Goal: Task Accomplishment & Management: Manage account settings

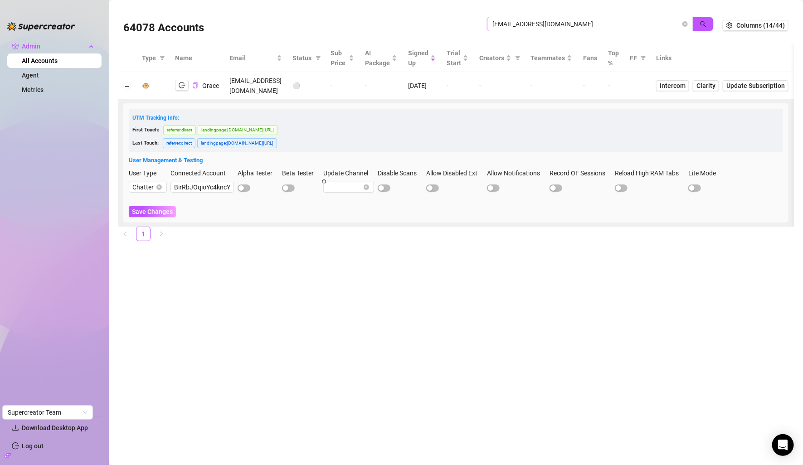
click at [523, 27] on input "gmaithamutero@gmail.com" at bounding box center [586, 24] width 188 height 10
type input "owner.agency07@gmail.com"
click at [218, 182] on input "Etmac2s0JqYn4cJow6l08kFhzv12" at bounding box center [199, 187] width 63 height 11
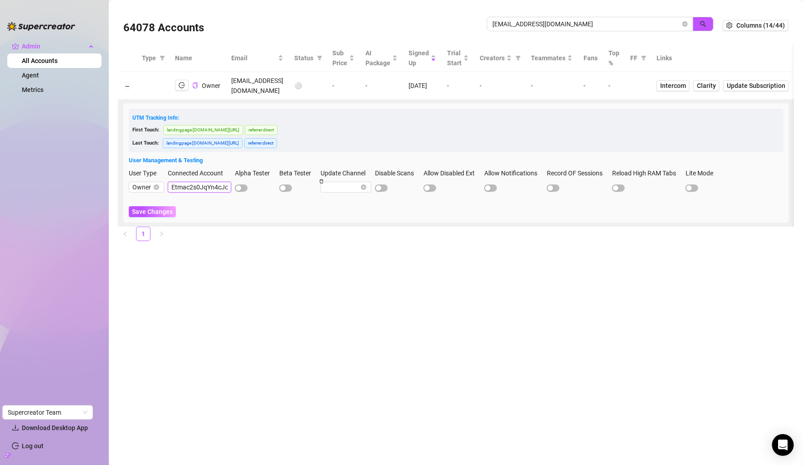
click at [218, 182] on input "Etmac2s0JqYn4cJow6l08kFhzv12" at bounding box center [199, 187] width 63 height 11
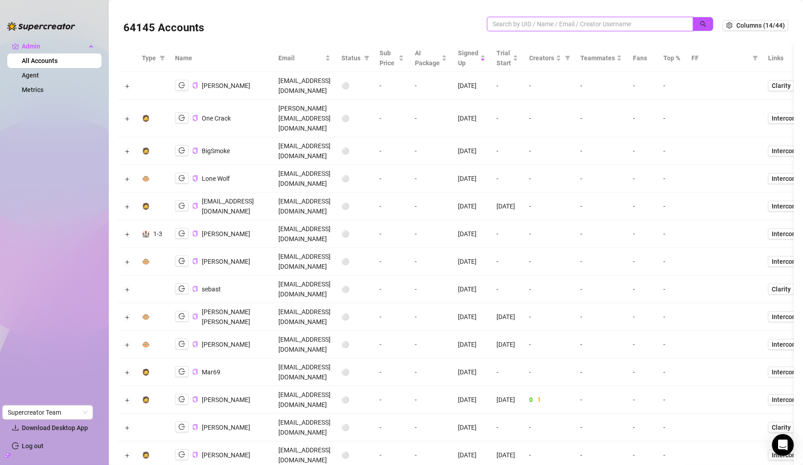
click at [536, 24] on input "search" at bounding box center [586, 24] width 188 height 10
paste input "Etmac2s0JqYn4cJow6l08kFhzv12"
type input "Etmac2s0JqYn4cJow6l08kFhzv12"
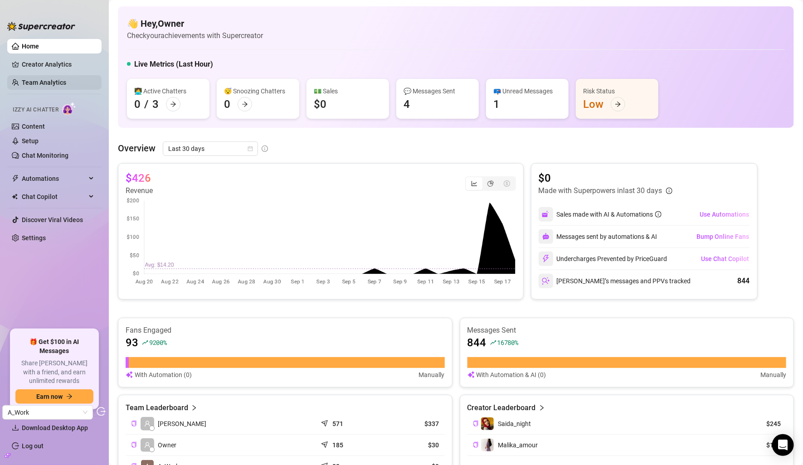
click at [57, 86] on link "Team Analytics" at bounding box center [44, 82] width 44 height 7
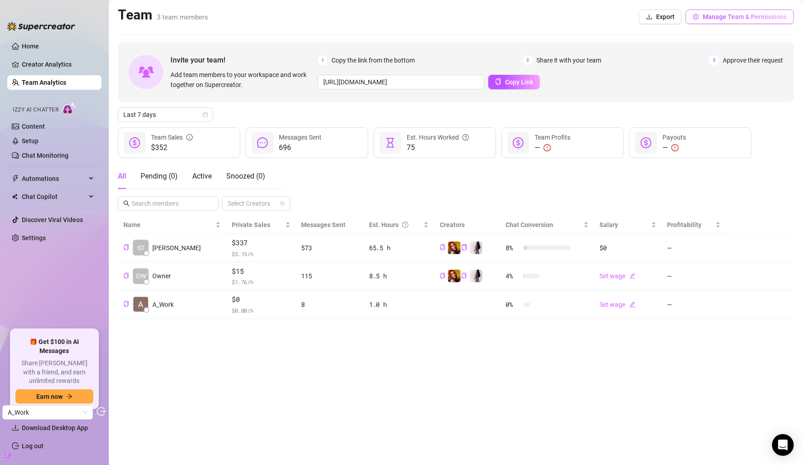
click at [730, 12] on button "Manage Team & Permissions" at bounding box center [739, 17] width 108 height 15
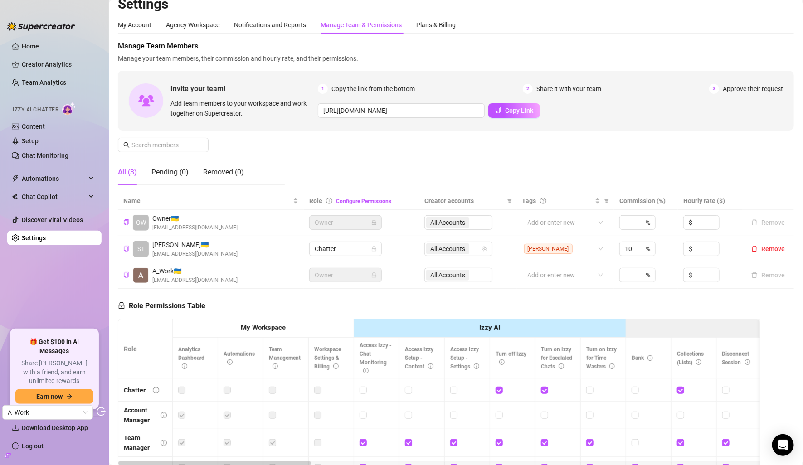
scroll to position [27, 0]
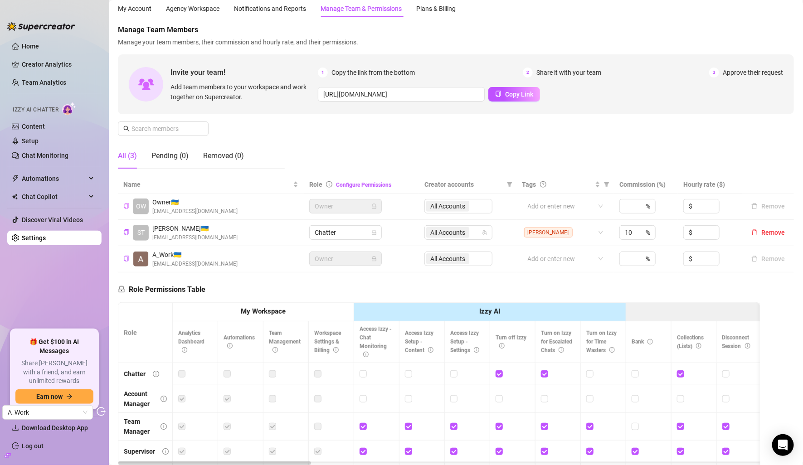
click at [128, 207] on icon "copy" at bounding box center [126, 206] width 6 height 6
click at [50, 59] on link "Creator Analytics" at bounding box center [58, 64] width 73 height 15
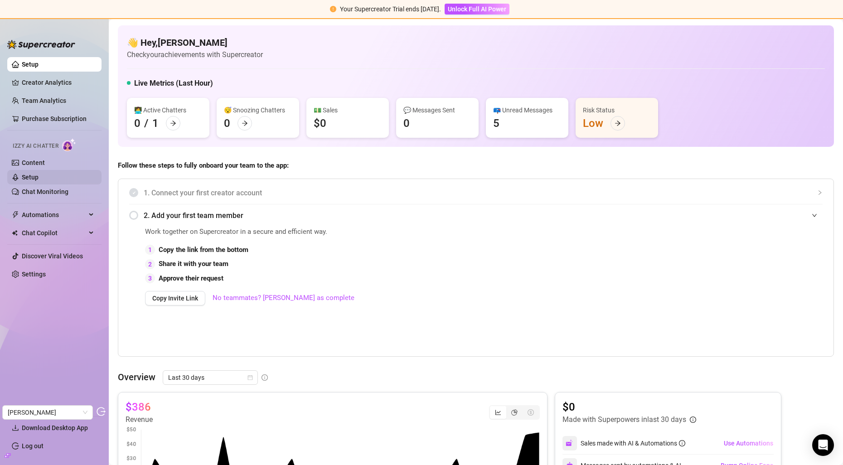
click at [39, 181] on link "Setup" at bounding box center [30, 177] width 17 height 7
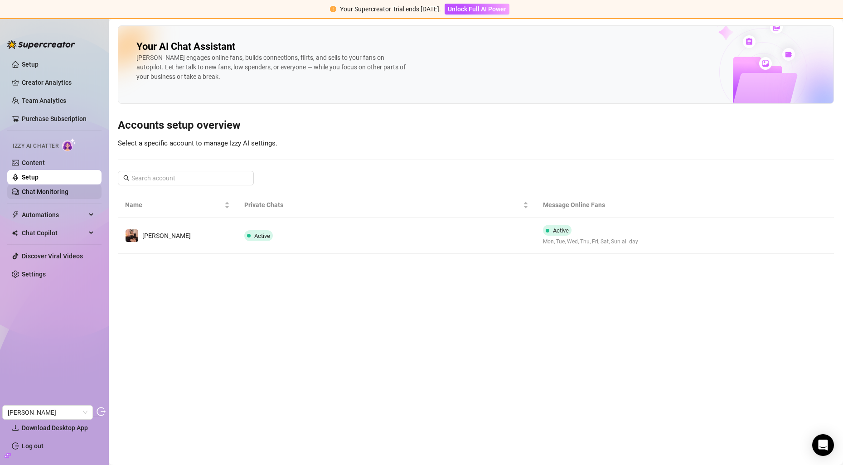
click at [51, 190] on link "Chat Monitoring" at bounding box center [45, 191] width 47 height 7
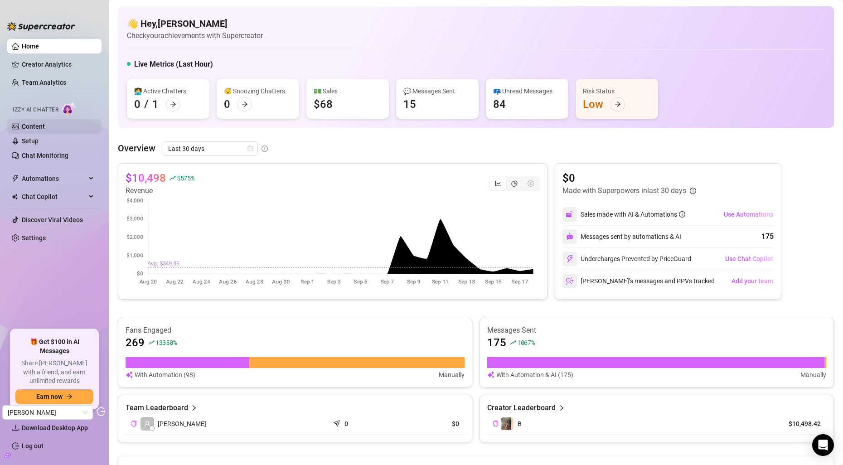
click at [41, 128] on link "Content" at bounding box center [33, 126] width 23 height 7
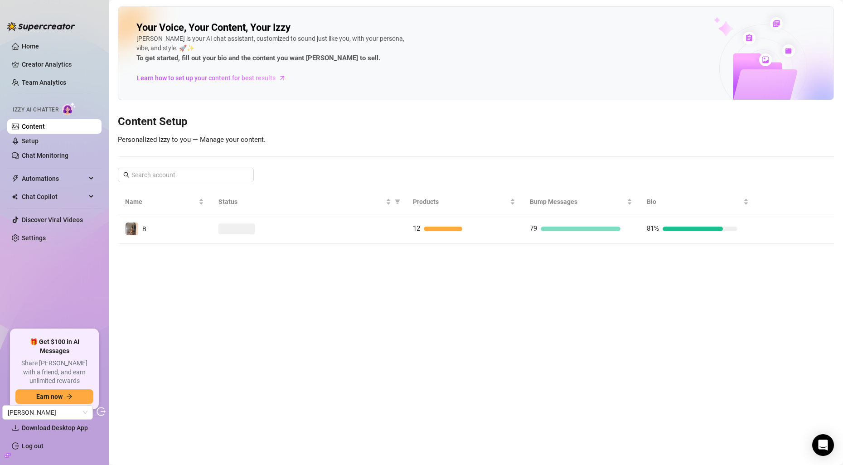
click at [287, 227] on div at bounding box center [308, 228] width 180 height 11
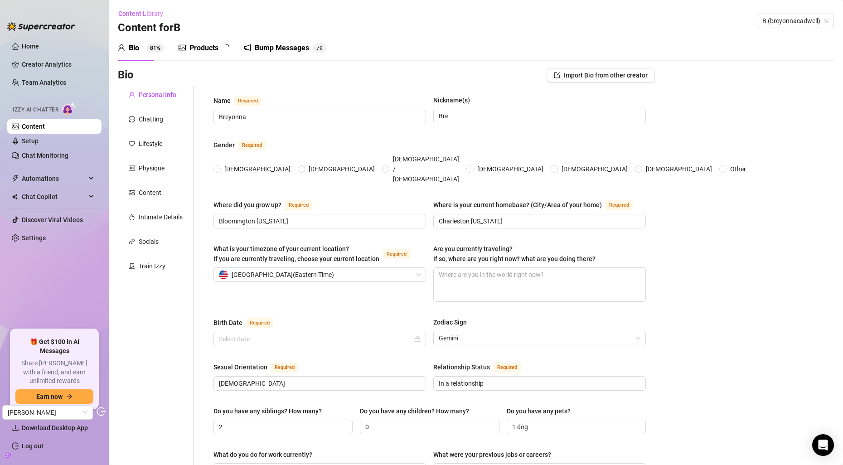
radio input "true"
type input "[DATE]"
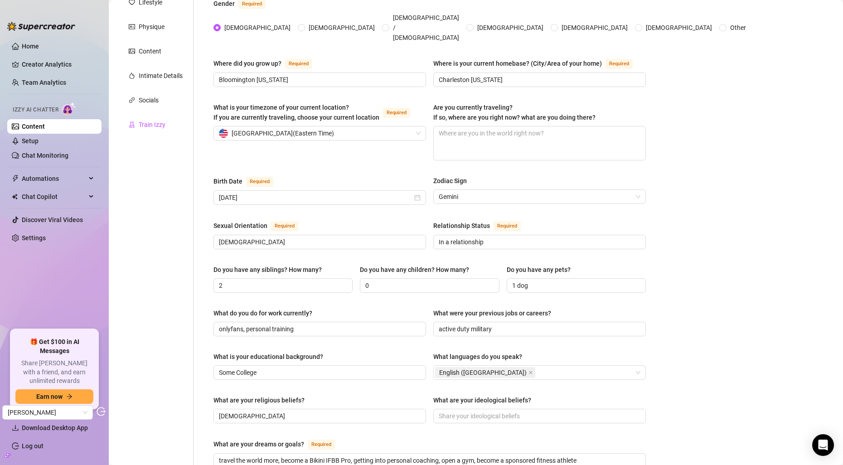
click at [163, 123] on div "Train Izzy" at bounding box center [152, 125] width 27 height 10
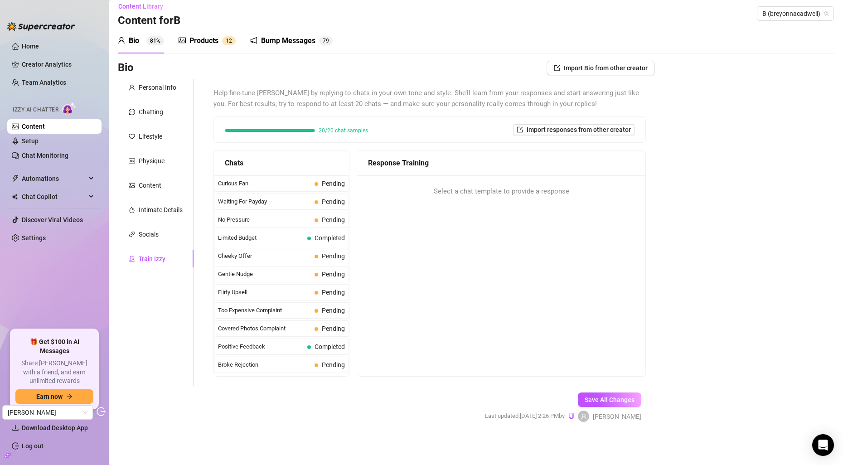
scroll to position [7, 0]
click at [168, 232] on div "Socials" at bounding box center [156, 234] width 76 height 17
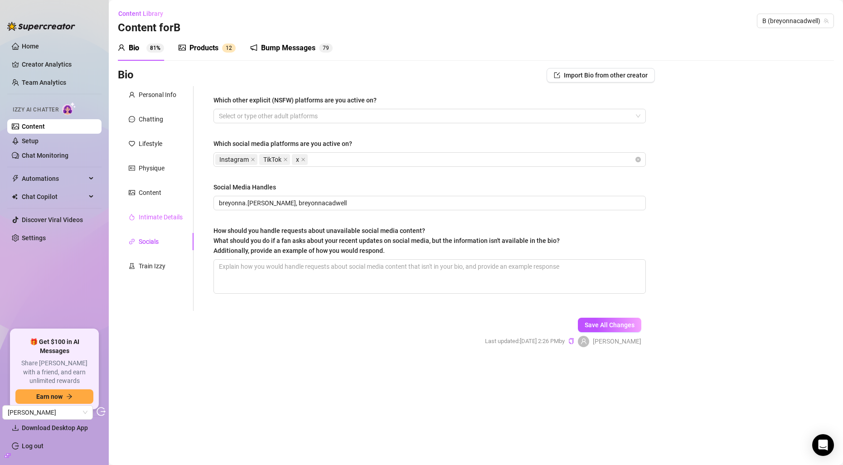
scroll to position [0, 0]
click at [164, 211] on div "Intimate Details" at bounding box center [156, 216] width 76 height 17
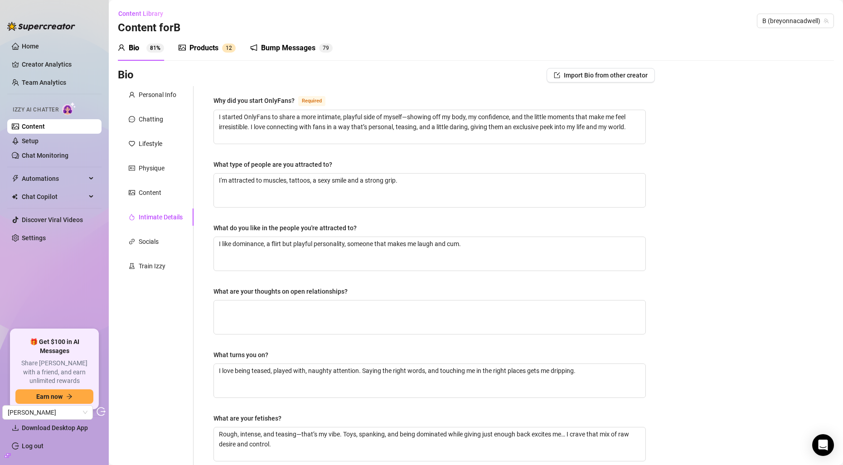
click at [160, 201] on div "Personal Info Chatting Lifestyle Physique Content Intimate Details Socials Trai…" at bounding box center [156, 314] width 76 height 456
click at [159, 196] on div "Content" at bounding box center [150, 193] width 23 height 10
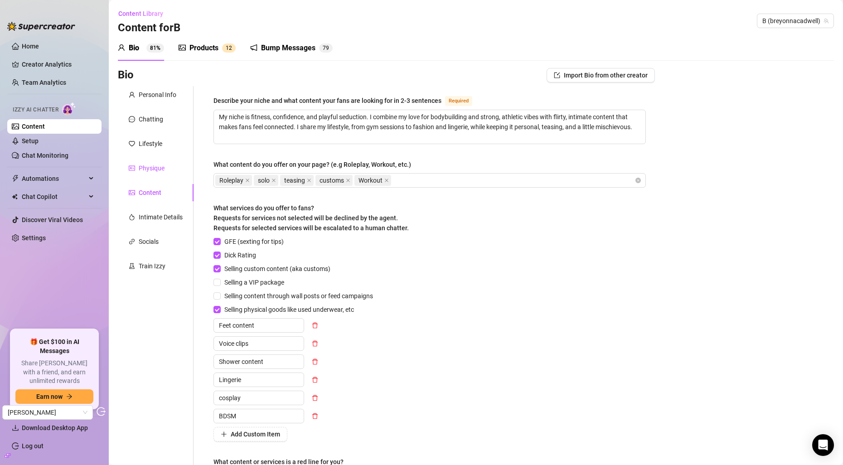
click at [160, 172] on div "Physique" at bounding box center [152, 168] width 26 height 10
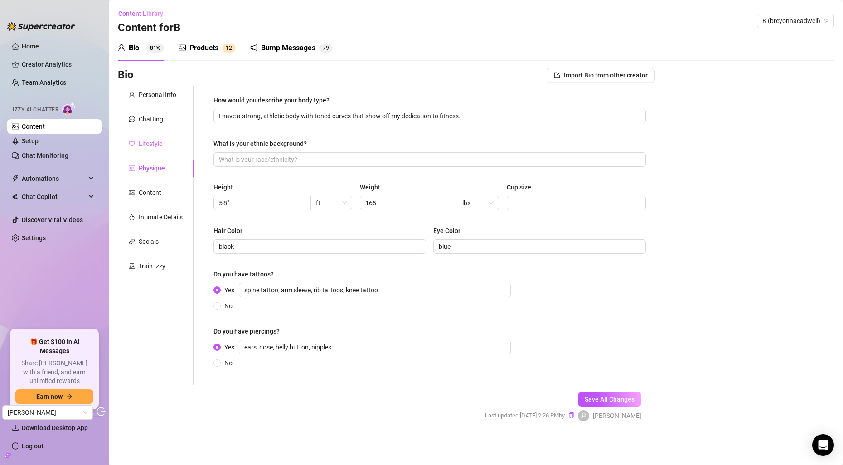
click at [164, 138] on div "Lifestyle" at bounding box center [156, 143] width 76 height 17
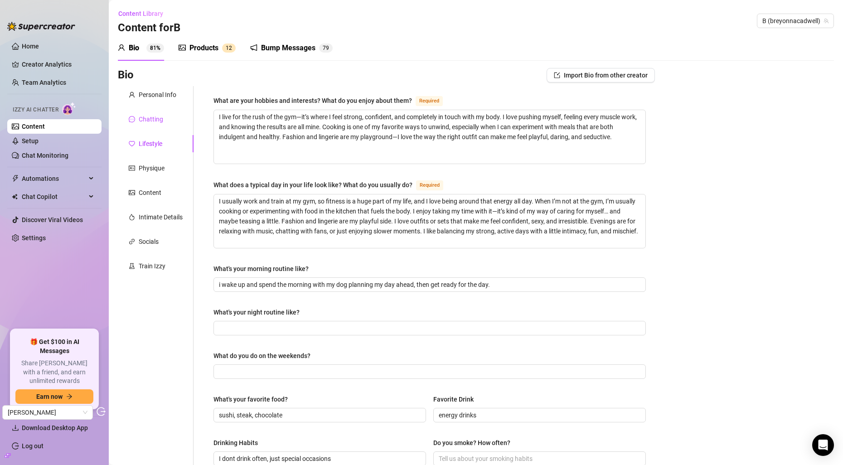
click at [139, 115] on div "Chatting" at bounding box center [151, 119] width 24 height 10
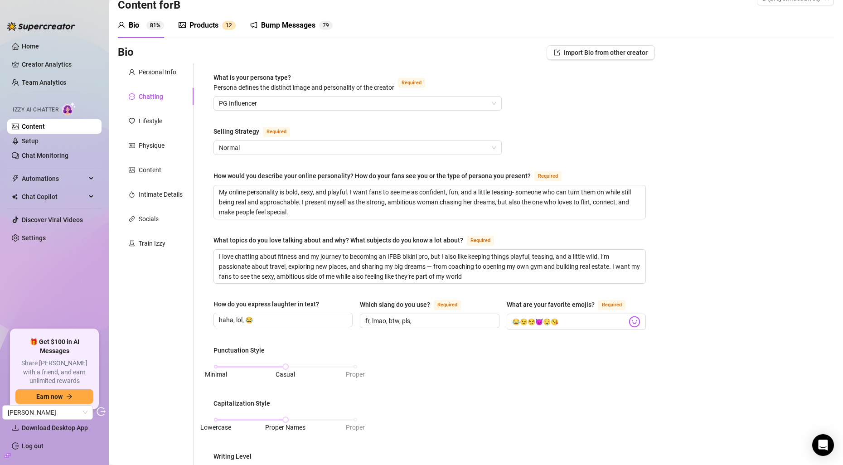
scroll to position [25, 0]
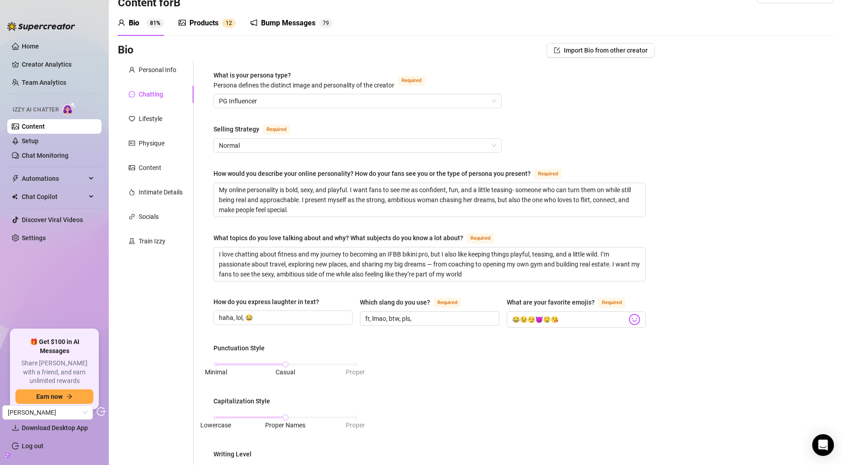
click at [208, 19] on div "Products" at bounding box center [203, 23] width 29 height 11
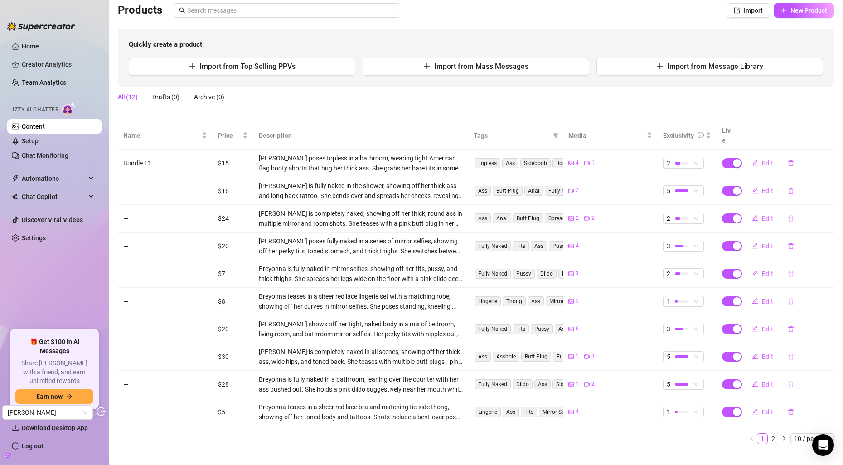
scroll to position [64, 0]
click at [765, 212] on button "Edit" at bounding box center [763, 219] width 36 height 15
type textarea "every angle of my ass especially bent over😉 jiggling, and acouple toys in there…"
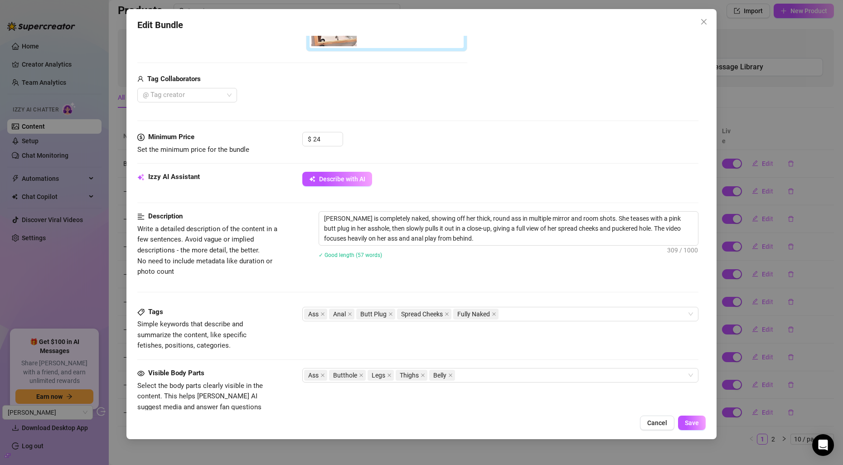
scroll to position [250, 0]
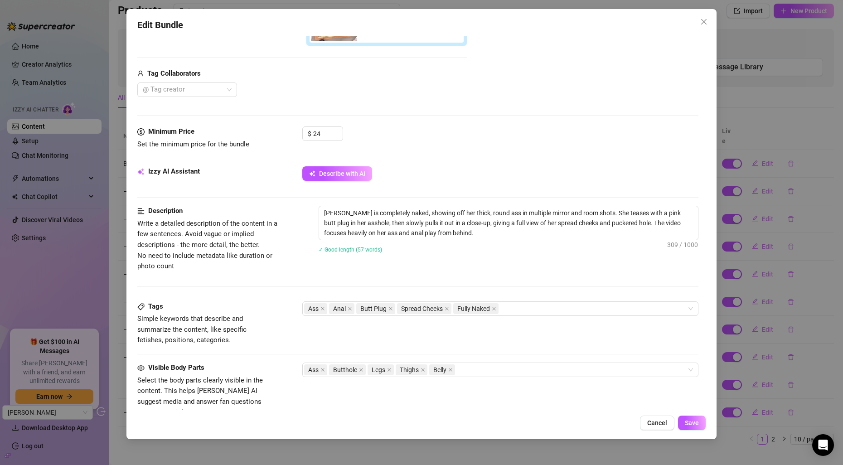
click at [745, 192] on div "Edit Bundle Account B (@breyonnacadwell) Name Name is for your internal organiz…" at bounding box center [421, 232] width 843 height 465
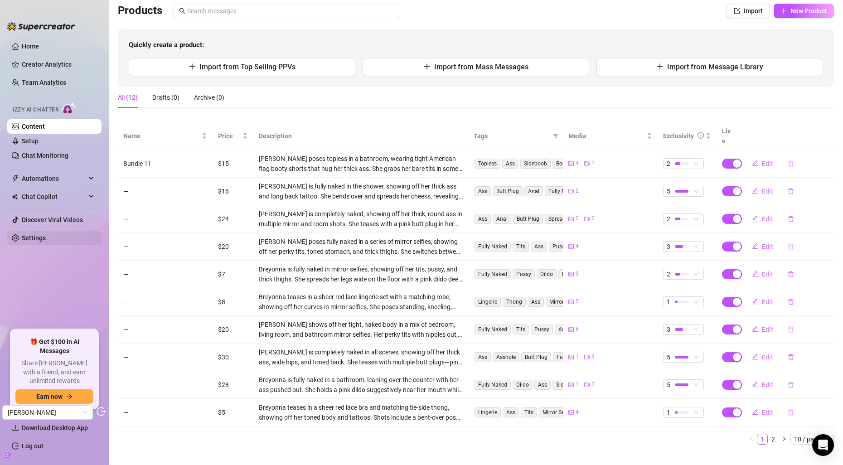
click at [42, 242] on link "Settings" at bounding box center [34, 237] width 24 height 7
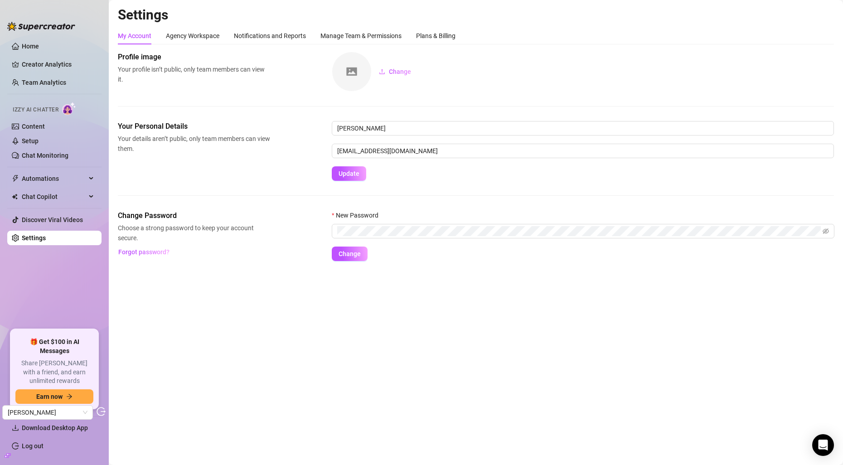
click at [462, 38] on div "My Account Agency Workspace Notifications and Reports Manage Team & Permissions…" at bounding box center [476, 35] width 716 height 17
click at [434, 37] on div "Plans & Billing" at bounding box center [435, 36] width 39 height 10
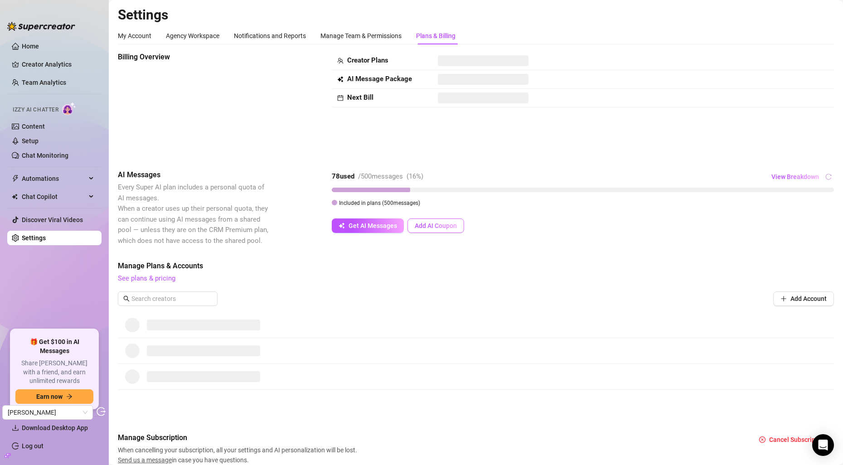
click at [452, 230] on button "Add AI Coupon" at bounding box center [435, 225] width 57 height 15
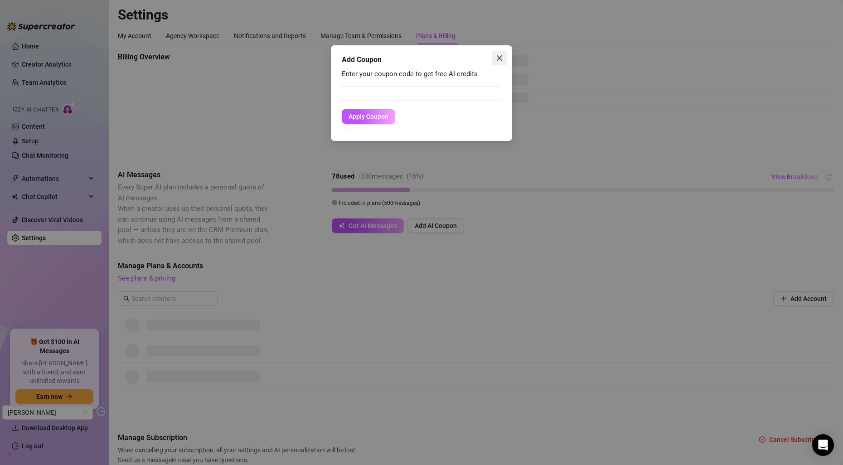
click at [496, 56] on icon "close" at bounding box center [499, 57] width 7 height 7
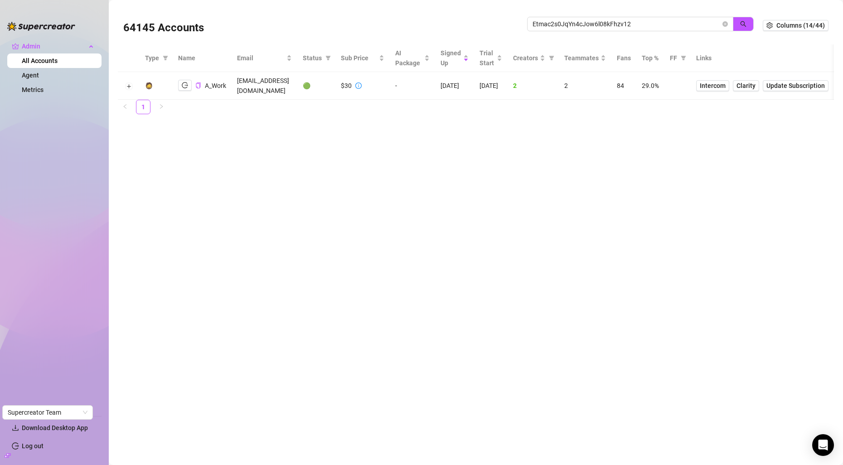
click at [657, 27] on input "Etmac2s0JqYn4cJow6l08kFhzv12" at bounding box center [627, 24] width 188 height 10
type input "[EMAIL_ADDRESS][DOMAIN_NAME]"
click at [131, 82] on td at bounding box center [127, 86] width 19 height 28
click at [129, 84] on button "Expand row" at bounding box center [127, 85] width 7 height 7
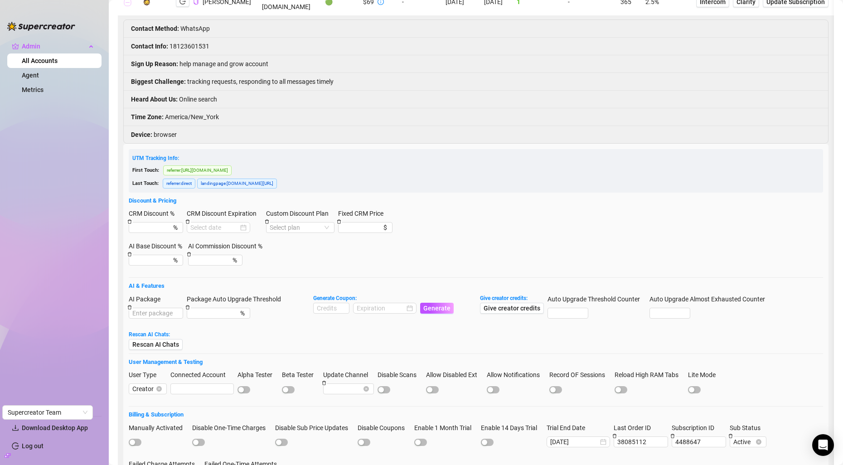
scroll to position [90, 0]
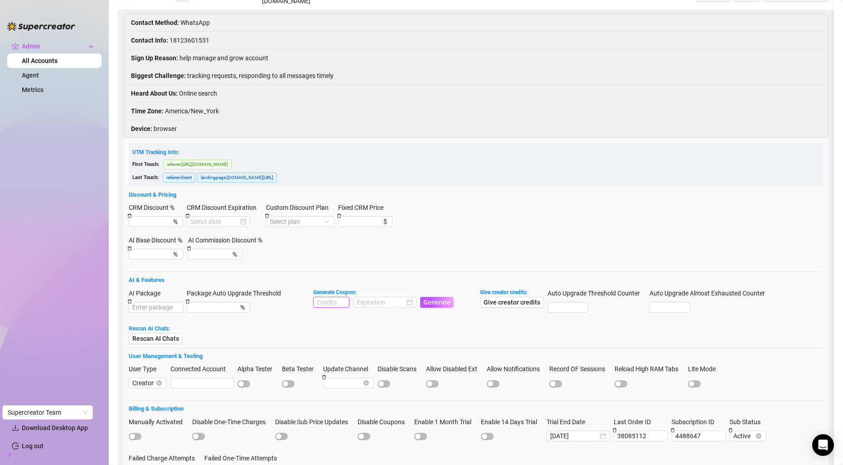
click at [330, 307] on input at bounding box center [331, 302] width 35 height 10
type input "1000"
click at [373, 305] on input at bounding box center [381, 302] width 48 height 10
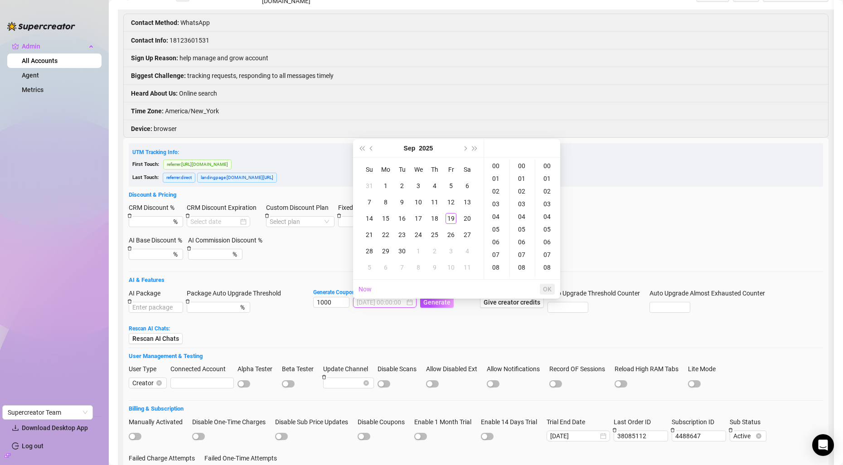
type input "2025-09-04 00:00:00"
click at [467, 150] on button "Next month (PageDown)" at bounding box center [465, 148] width 10 height 18
type input "2025-10-25 00:00:00"
click at [368, 230] on div "19" at bounding box center [369, 234] width 11 height 11
type input "2025-10-19 00:00:00"
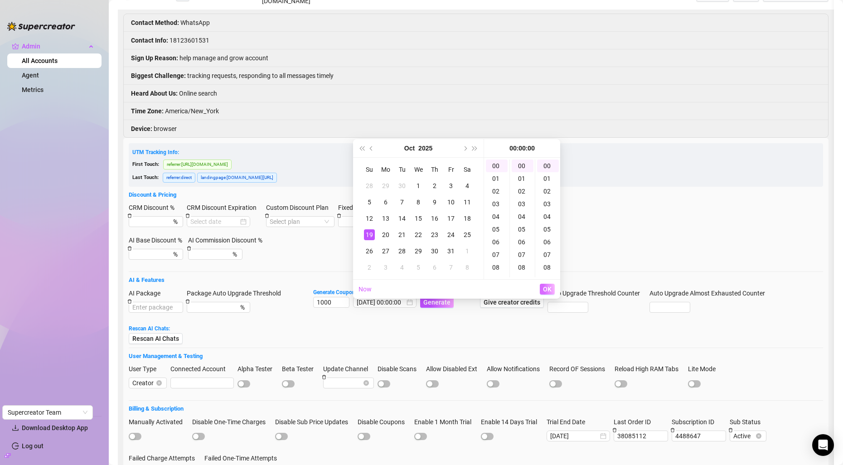
click at [552, 287] on button "OK" at bounding box center [547, 289] width 15 height 11
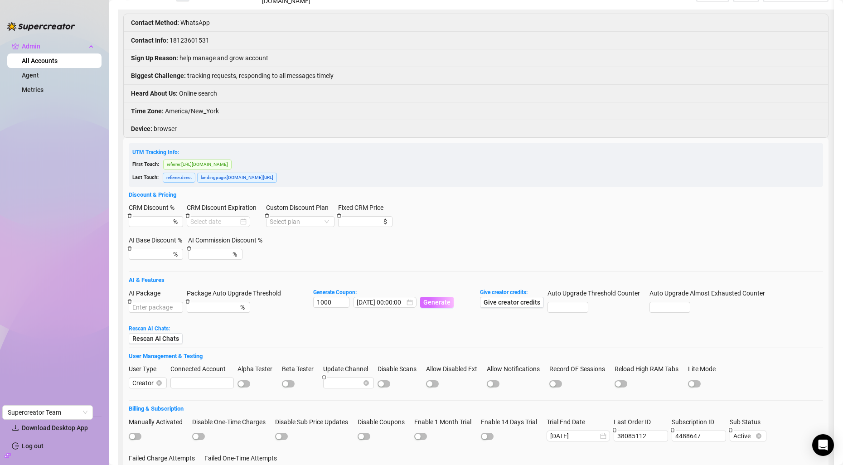
click at [438, 308] on button "Generate" at bounding box center [437, 302] width 34 height 11
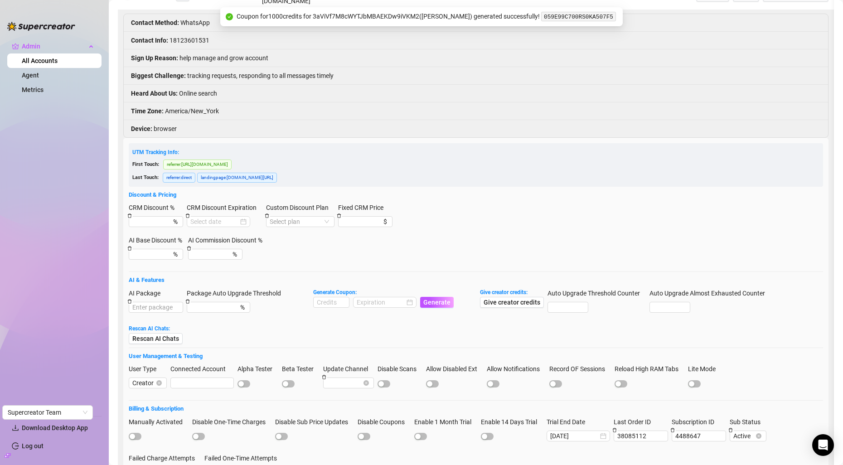
click at [563, 17] on code "059E99C700RS0KA507F5" at bounding box center [578, 17] width 75 height 10
copy code "059E99C700RS0KA507F5"
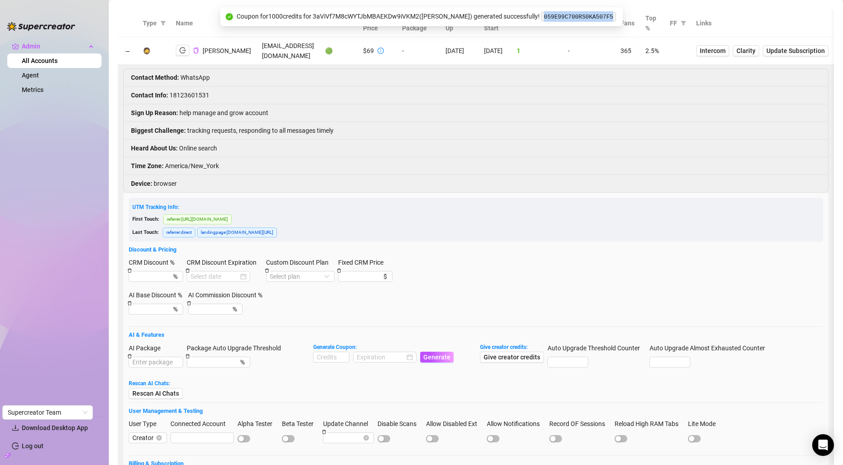
scroll to position [0, 0]
